Goal: Information Seeking & Learning: Learn about a topic

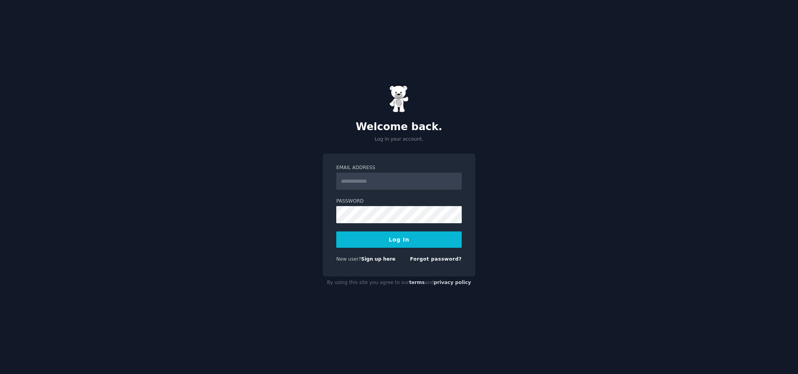
click at [354, 173] on input "Email Address" at bounding box center [398, 181] width 125 height 17
type input "**********"
click at [375, 243] on button "Log In" at bounding box center [398, 239] width 125 height 16
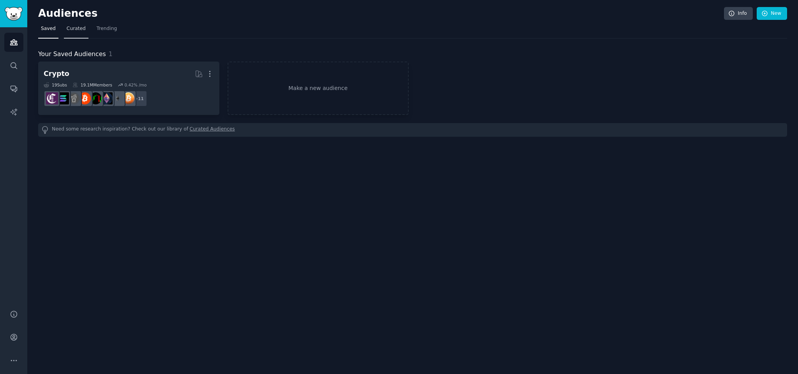
click at [71, 28] on span "Curated" at bounding box center [76, 28] width 19 height 7
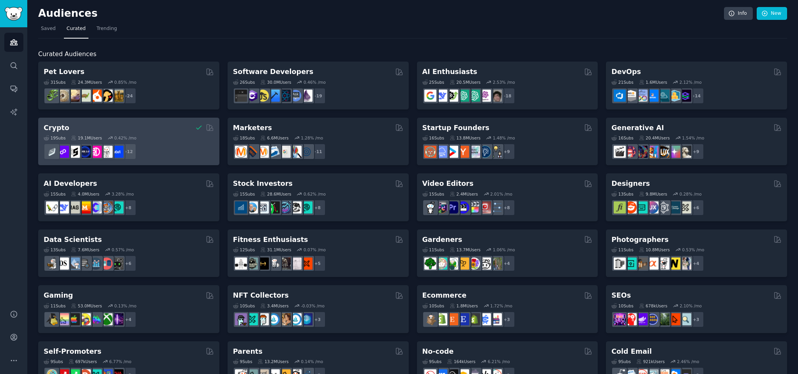
click at [166, 148] on div "+ 12" at bounding box center [129, 151] width 170 height 16
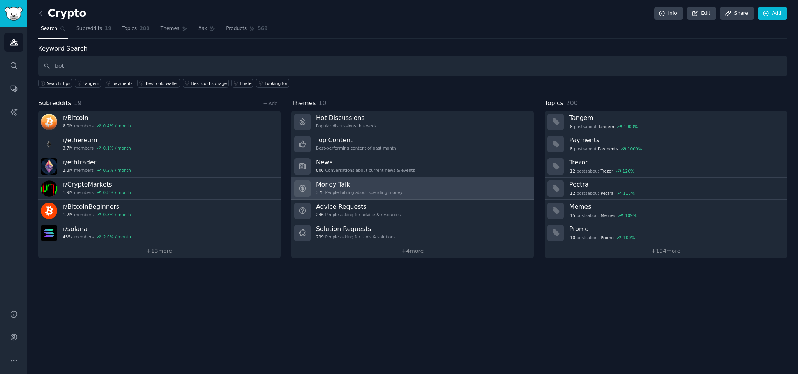
type input "bot"
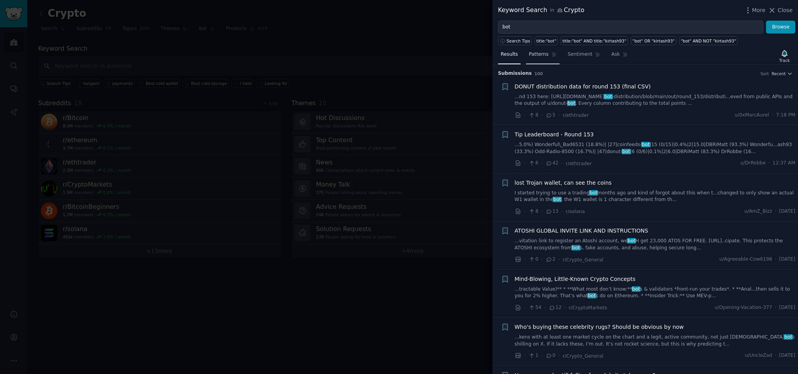
click at [538, 55] on span "Patterns" at bounding box center [538, 54] width 19 height 7
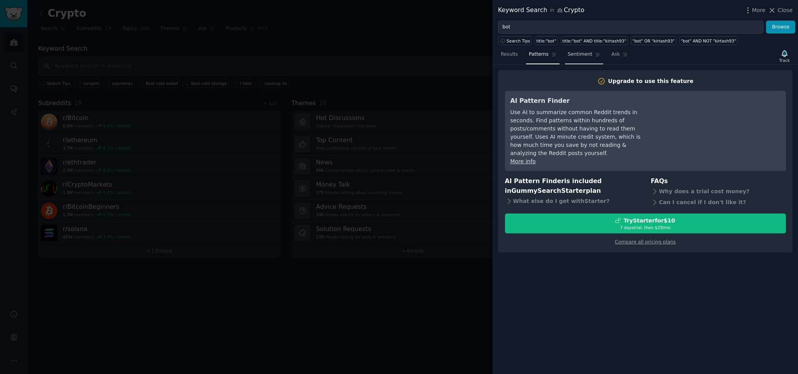
click at [588, 53] on span "Sentiment" at bounding box center [580, 54] width 25 height 7
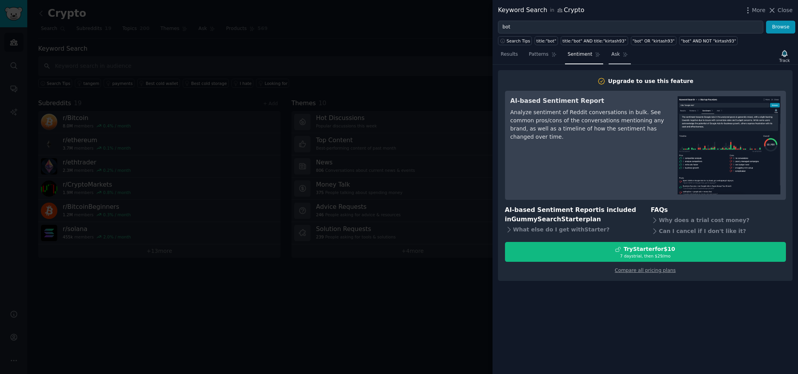
click at [614, 54] on span "Ask" at bounding box center [615, 54] width 9 height 7
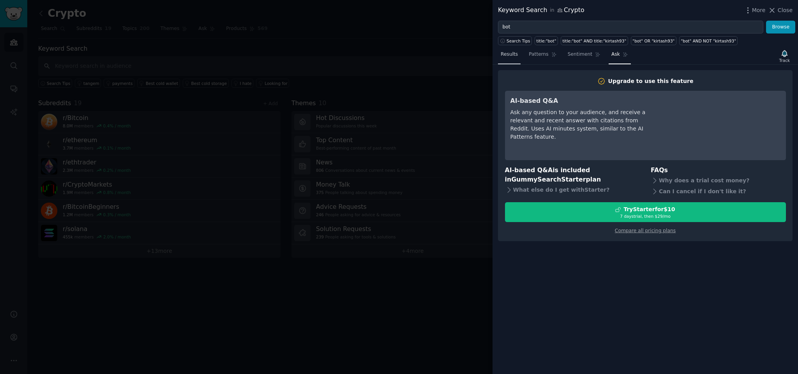
click at [510, 57] on span "Results" at bounding box center [509, 54] width 17 height 7
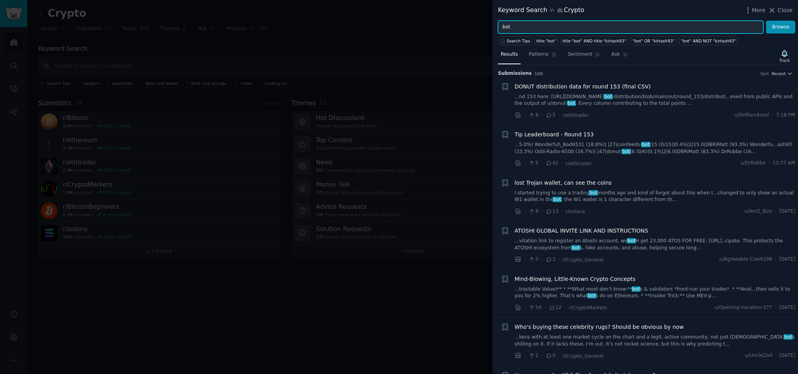
drag, startPoint x: 525, startPoint y: 27, endPoint x: 443, endPoint y: 19, distance: 81.8
click at [443, 19] on div "Keyword Search in Crypto More Close bot Browse Search Tips title:"bot" title:"b…" at bounding box center [399, 187] width 798 height 374
type input "struggle"
click at [766, 21] on button "Browse" at bounding box center [780, 27] width 29 height 13
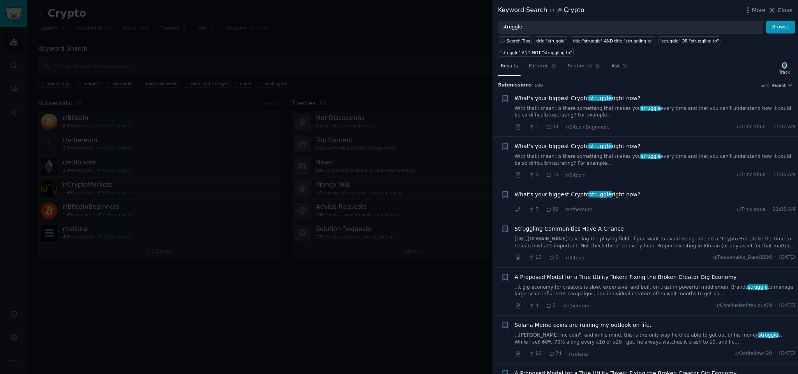
click at [674, 107] on link "With that i mean: is there something that makes you struggle every time and tha…" at bounding box center [655, 112] width 281 height 14
